Goal: Transaction & Acquisition: Book appointment/travel/reservation

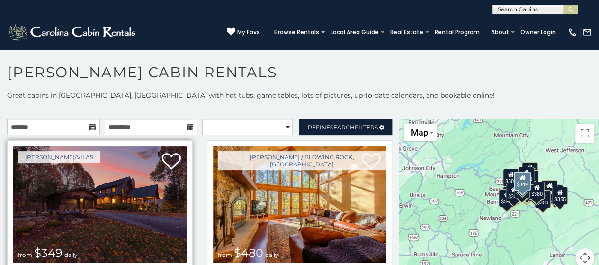
click at [110, 191] on img at bounding box center [99, 204] width 173 height 116
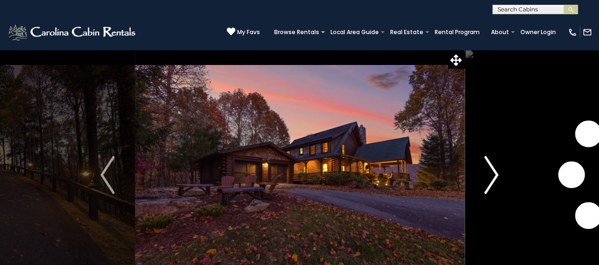
click at [497, 171] on img "Next" at bounding box center [492, 175] width 14 height 38
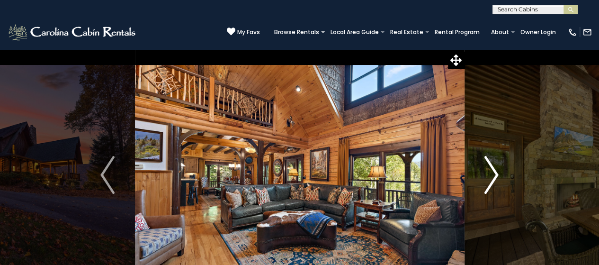
click at [497, 171] on img "Next" at bounding box center [492, 175] width 14 height 38
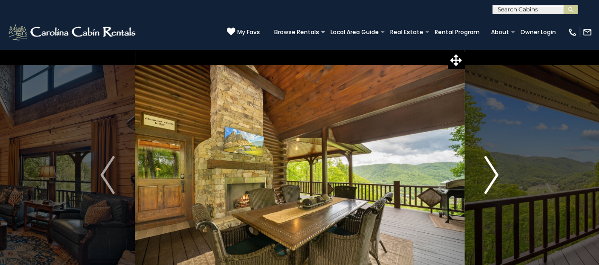
click at [497, 171] on img "Next" at bounding box center [492, 175] width 14 height 38
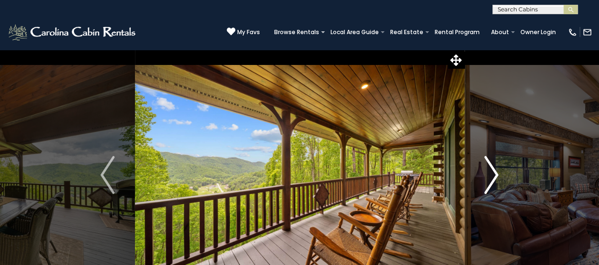
click at [497, 171] on img "Next" at bounding box center [492, 175] width 14 height 38
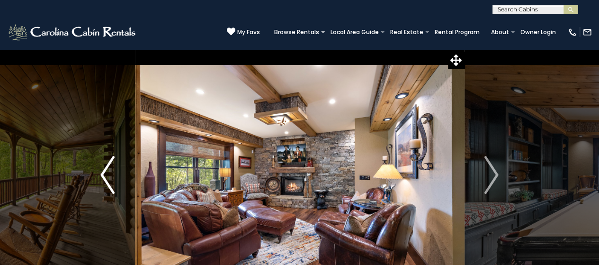
click at [103, 178] on img "Previous" at bounding box center [107, 175] width 14 height 38
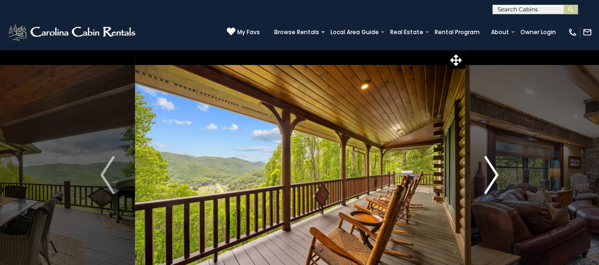
click at [500, 173] on button "Next" at bounding box center [491, 174] width 54 height 251
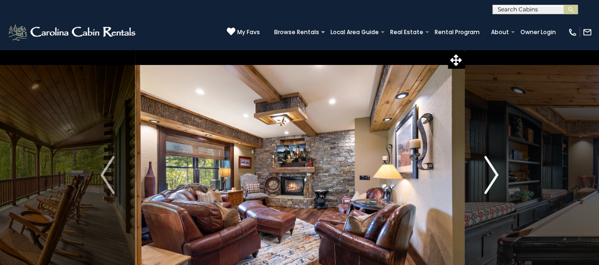
click at [500, 173] on button "Next" at bounding box center [491, 174] width 54 height 251
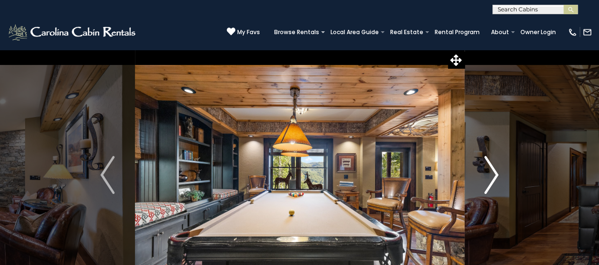
click at [500, 173] on button "Next" at bounding box center [491, 174] width 54 height 251
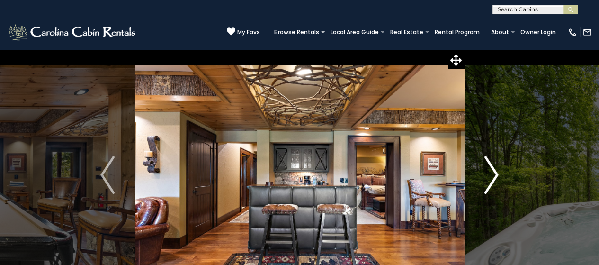
click at [500, 173] on button "Next" at bounding box center [491, 174] width 54 height 251
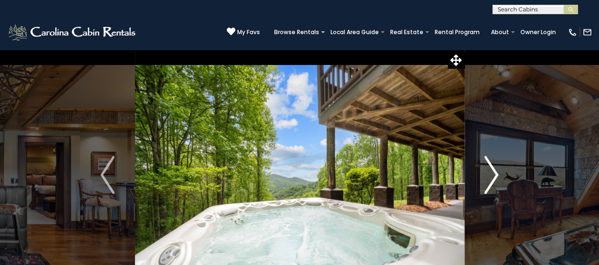
click at [500, 173] on button "Next" at bounding box center [491, 174] width 54 height 251
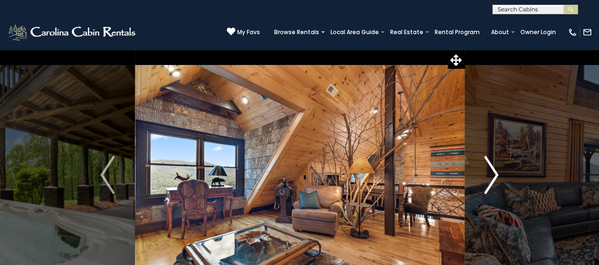
click at [500, 173] on button "Next" at bounding box center [491, 174] width 54 height 251
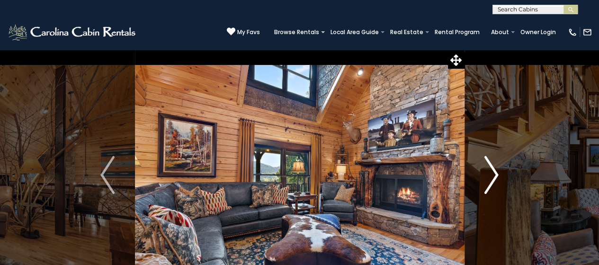
click at [500, 173] on button "Next" at bounding box center [491, 174] width 54 height 251
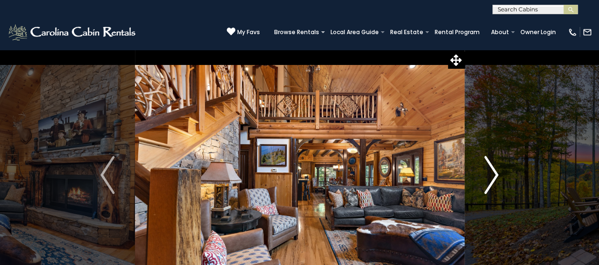
click at [500, 173] on button "Next" at bounding box center [491, 174] width 54 height 251
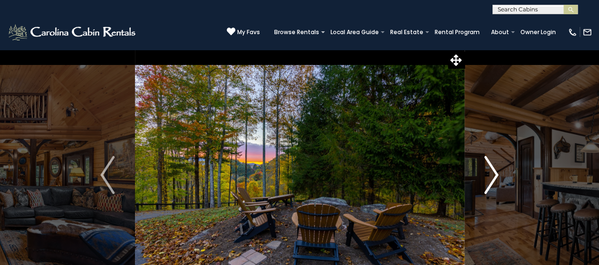
click at [500, 173] on button "Next" at bounding box center [491, 174] width 54 height 251
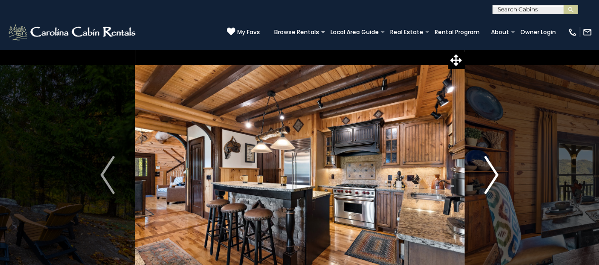
click at [500, 173] on button "Next" at bounding box center [491, 174] width 54 height 251
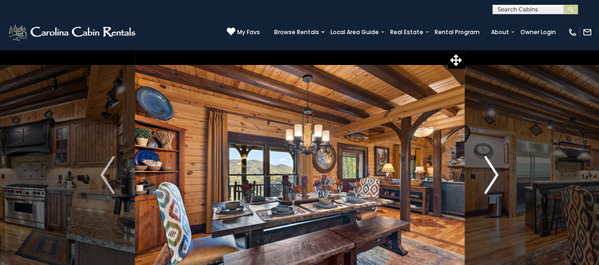
click at [500, 173] on button "Next" at bounding box center [491, 174] width 54 height 251
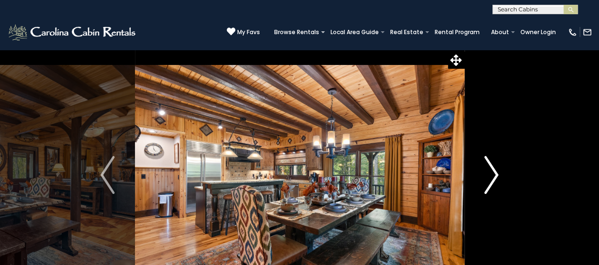
click at [500, 173] on button "Next" at bounding box center [491, 174] width 54 height 251
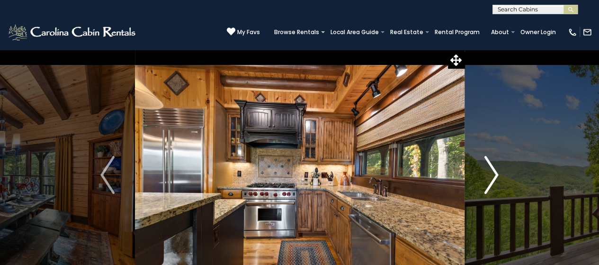
click at [500, 173] on button "Next" at bounding box center [491, 174] width 54 height 251
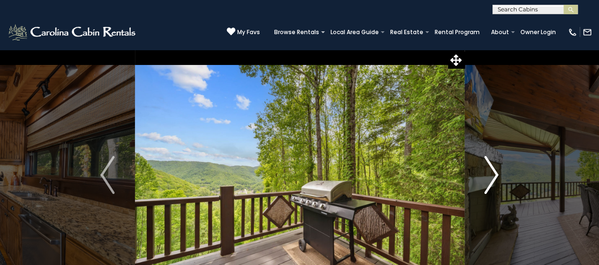
click at [500, 173] on button "Next" at bounding box center [491, 174] width 54 height 251
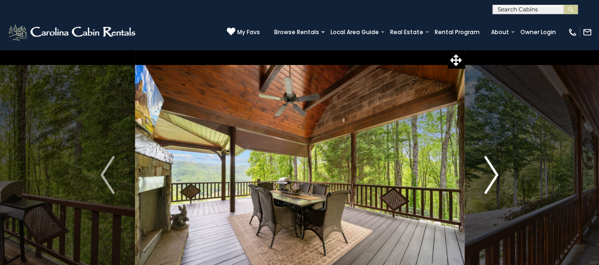
click at [500, 173] on button "Next" at bounding box center [491, 174] width 54 height 251
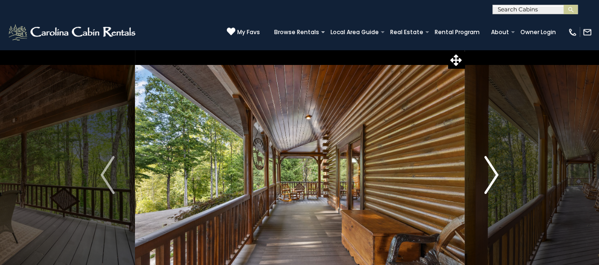
click at [500, 173] on button "Next" at bounding box center [491, 174] width 54 height 251
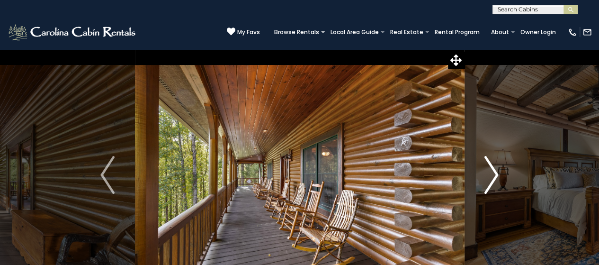
click at [500, 173] on button "Next" at bounding box center [491, 174] width 54 height 251
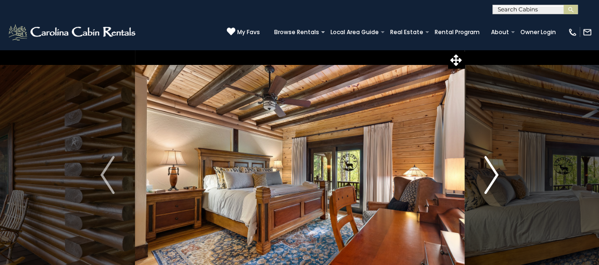
click at [500, 173] on button "Next" at bounding box center [491, 174] width 54 height 251
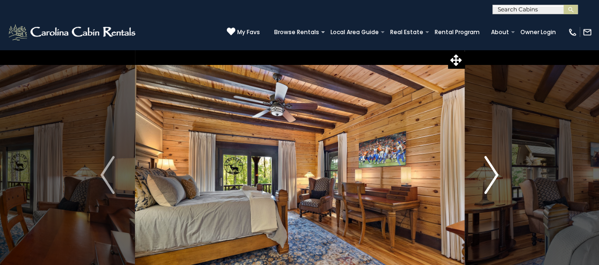
click at [500, 173] on button "Next" at bounding box center [491, 174] width 54 height 251
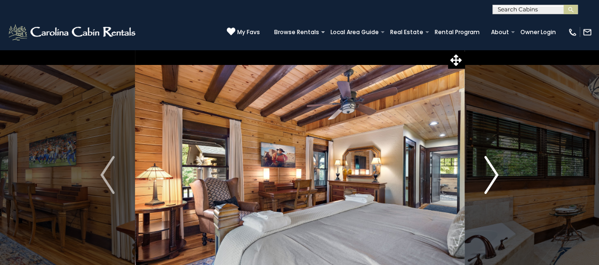
click at [500, 173] on button "Next" at bounding box center [491, 174] width 54 height 251
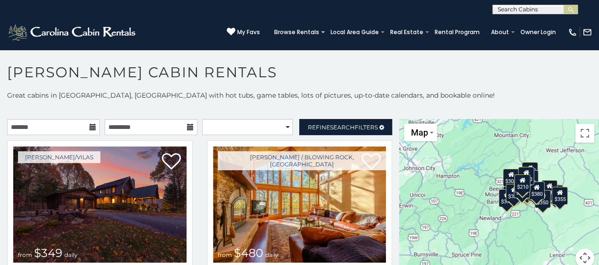
scroll to position [5, 0]
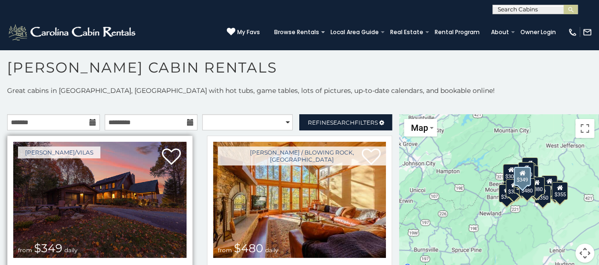
click at [118, 190] on img at bounding box center [99, 200] width 173 height 116
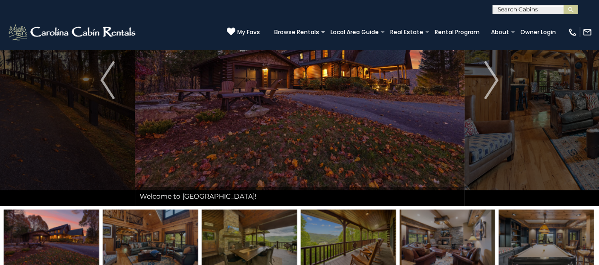
scroll to position [183, 0]
